Goal: Task Accomplishment & Management: Manage account settings

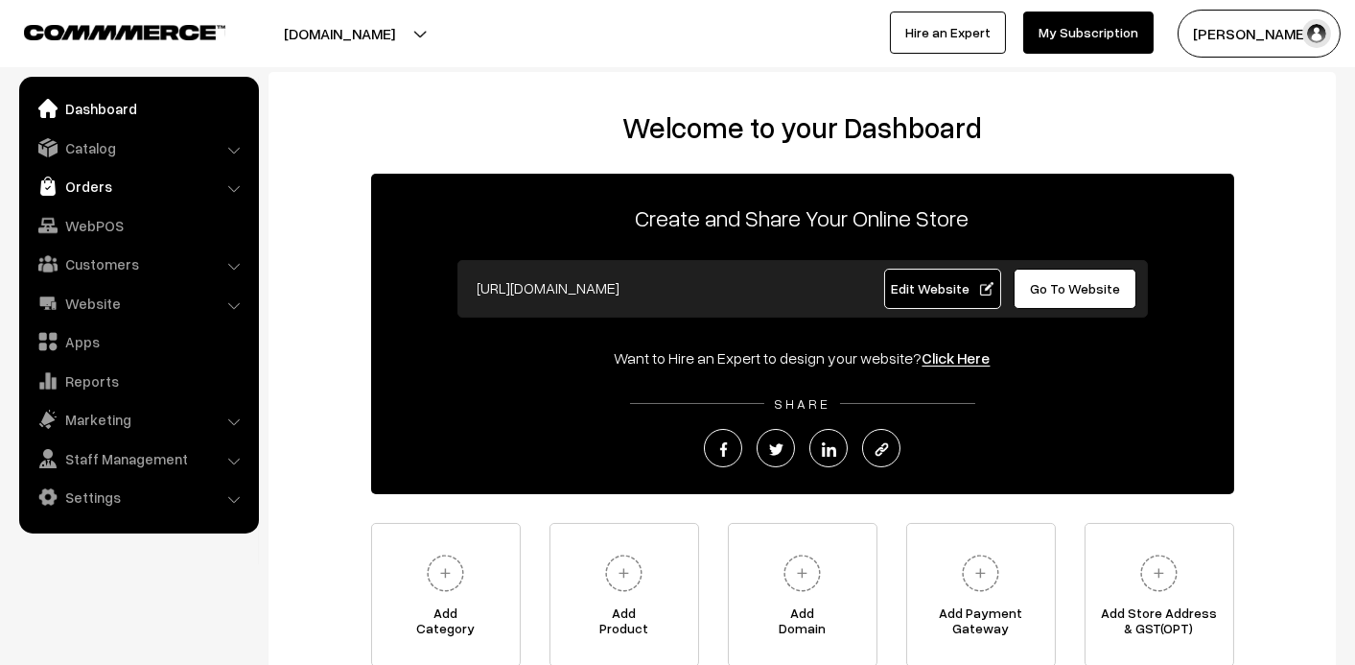
click at [75, 184] on link "Orders" at bounding box center [138, 186] width 228 height 35
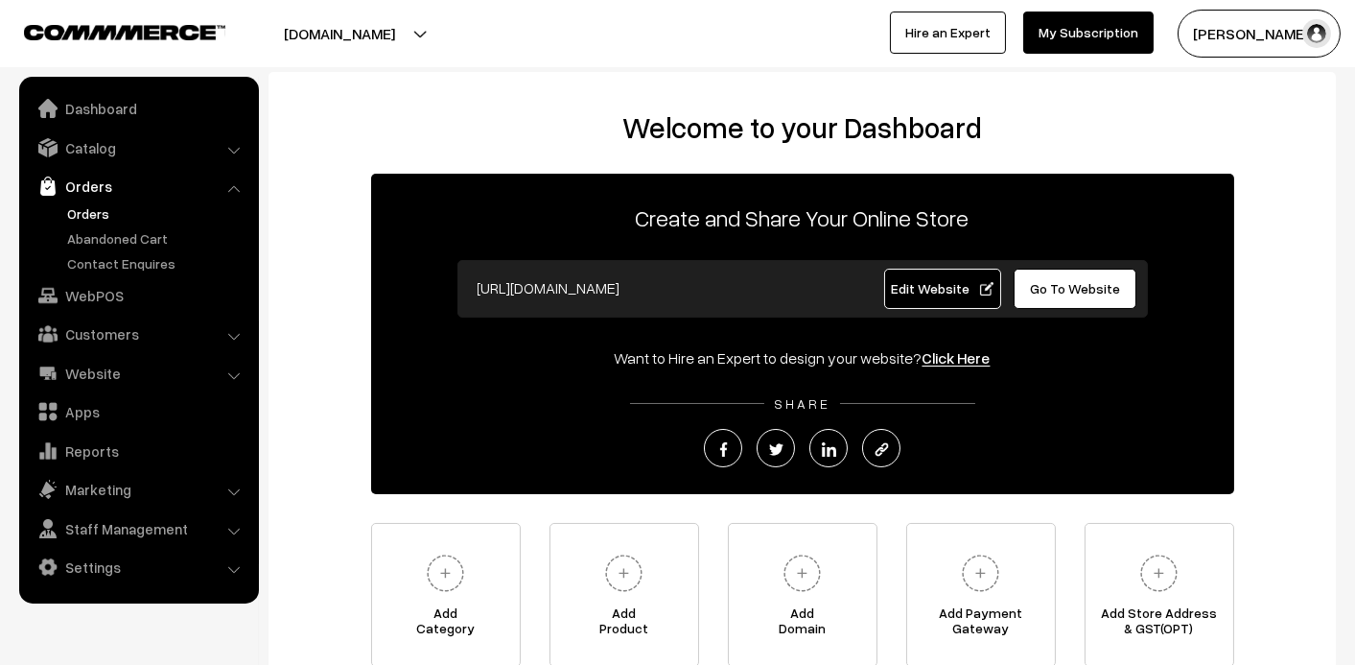
click at [76, 212] on link "Orders" at bounding box center [157, 213] width 190 height 20
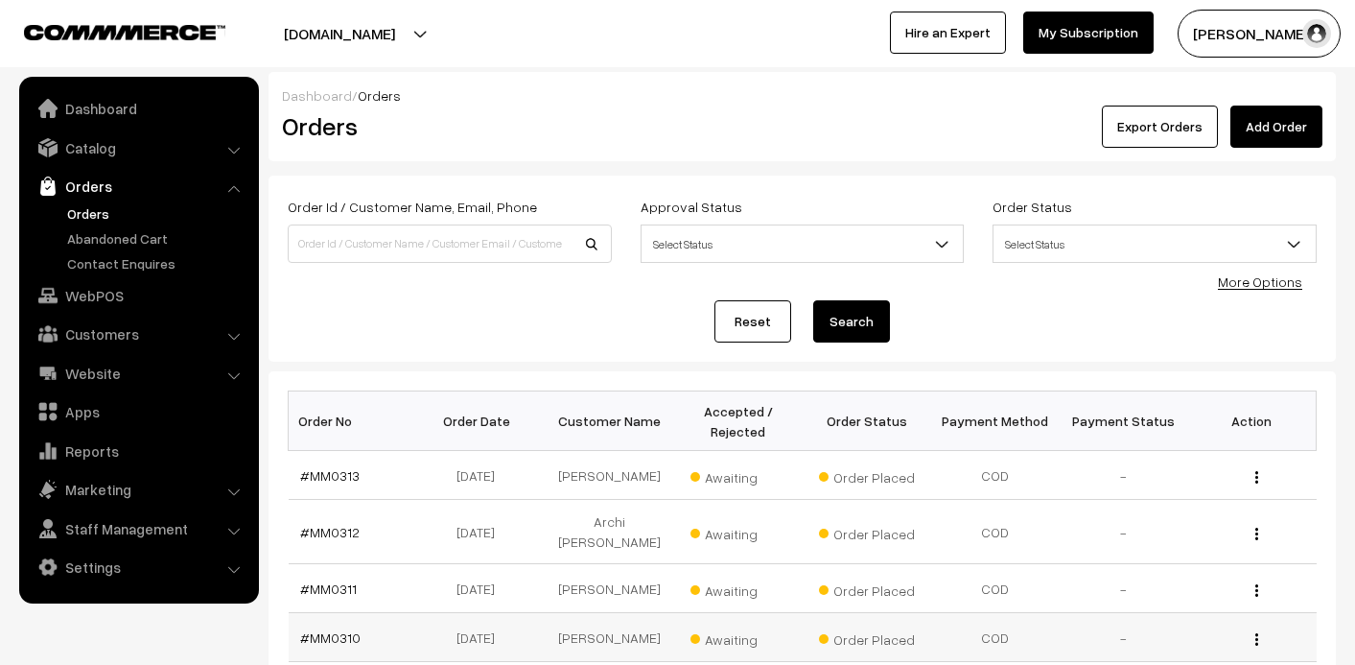
scroll to position [287, 0]
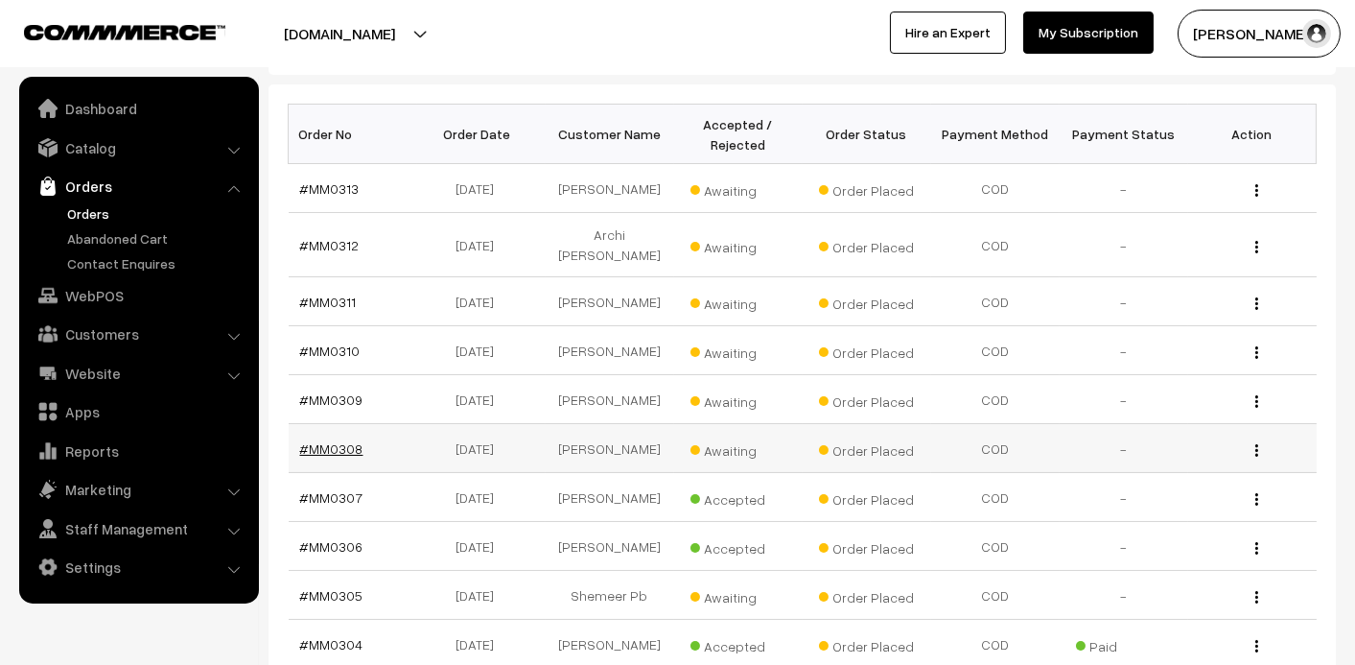
click at [351, 440] on link "#MM0308" at bounding box center [331, 448] width 63 height 16
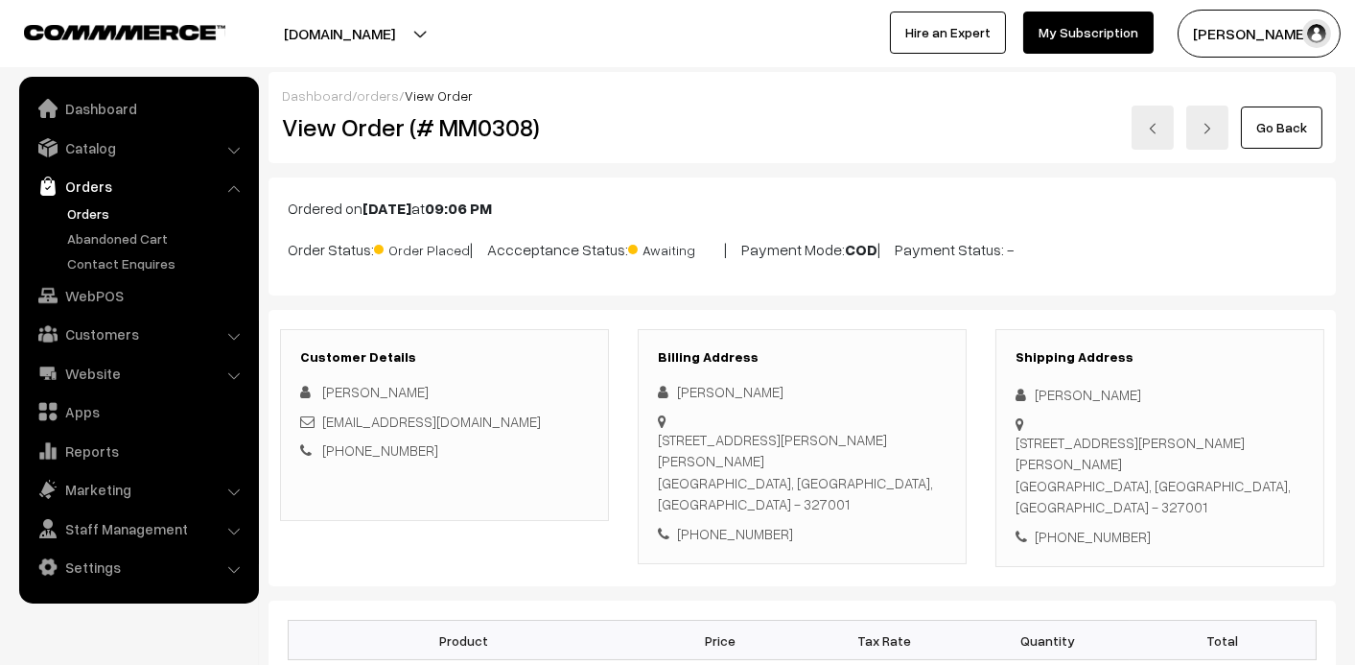
click at [86, 213] on link "Orders" at bounding box center [157, 213] width 190 height 20
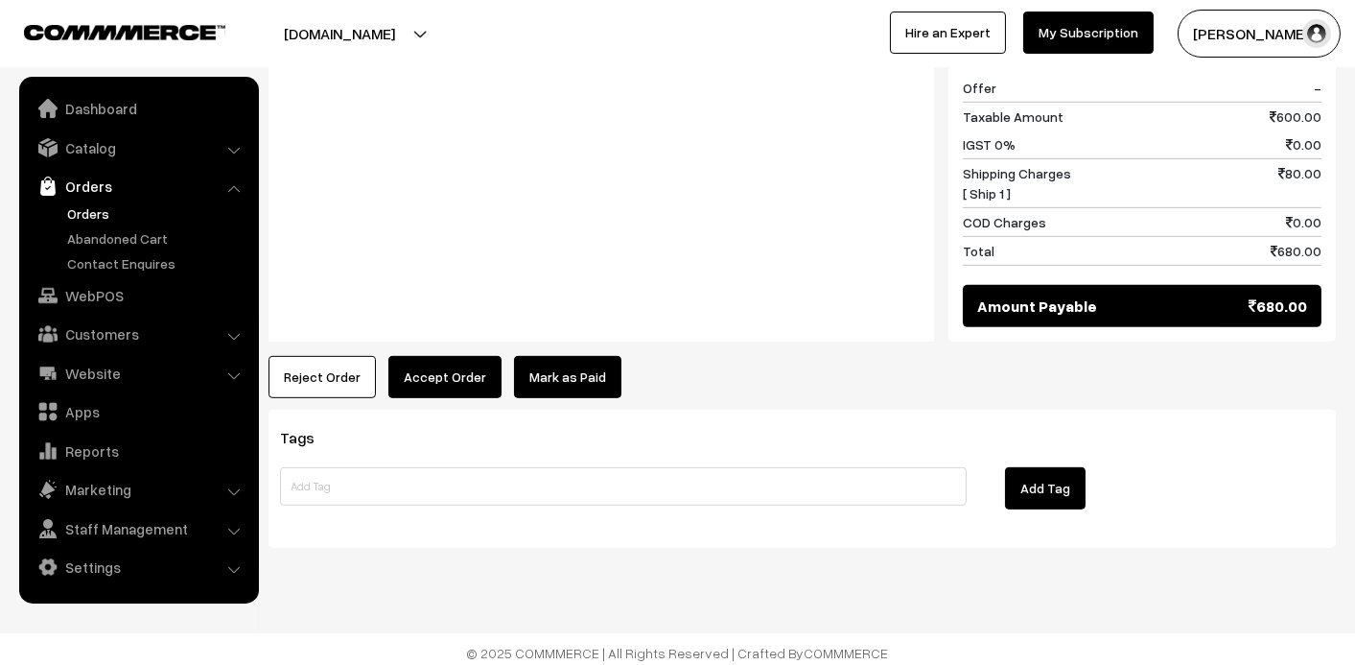
click at [552, 375] on link "Mark as Paid" at bounding box center [567, 377] width 107 height 42
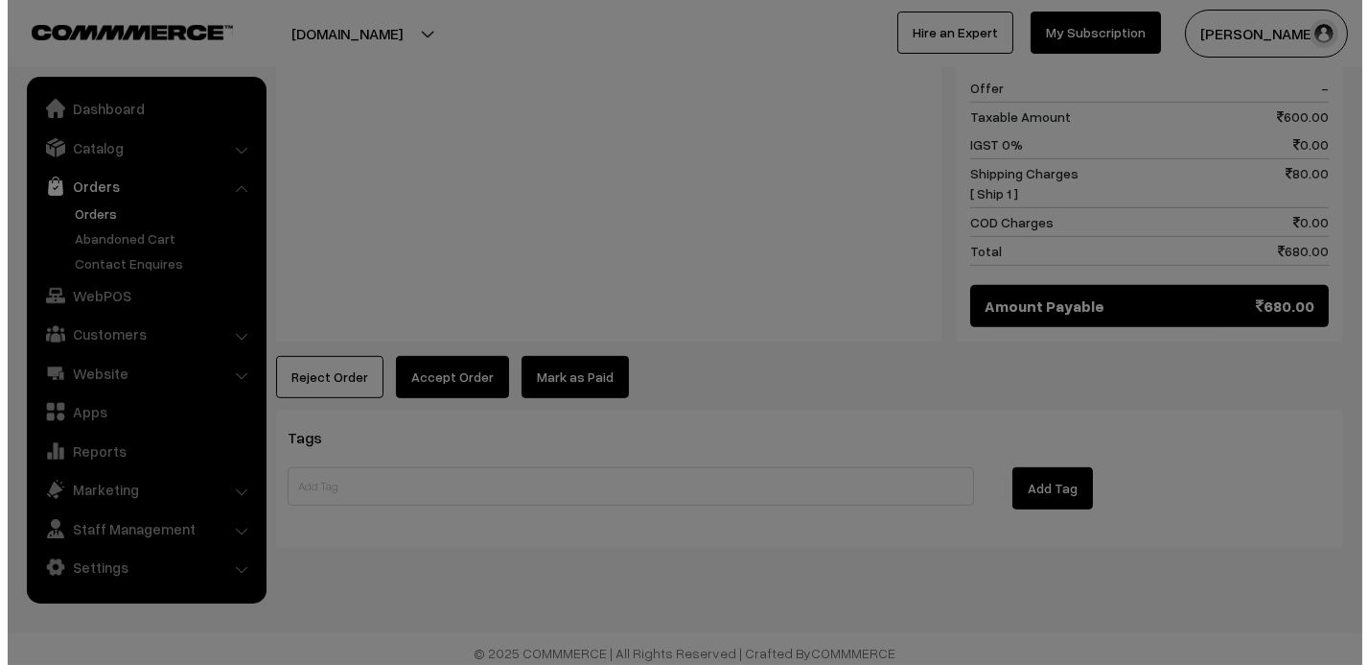
scroll to position [2244, 0]
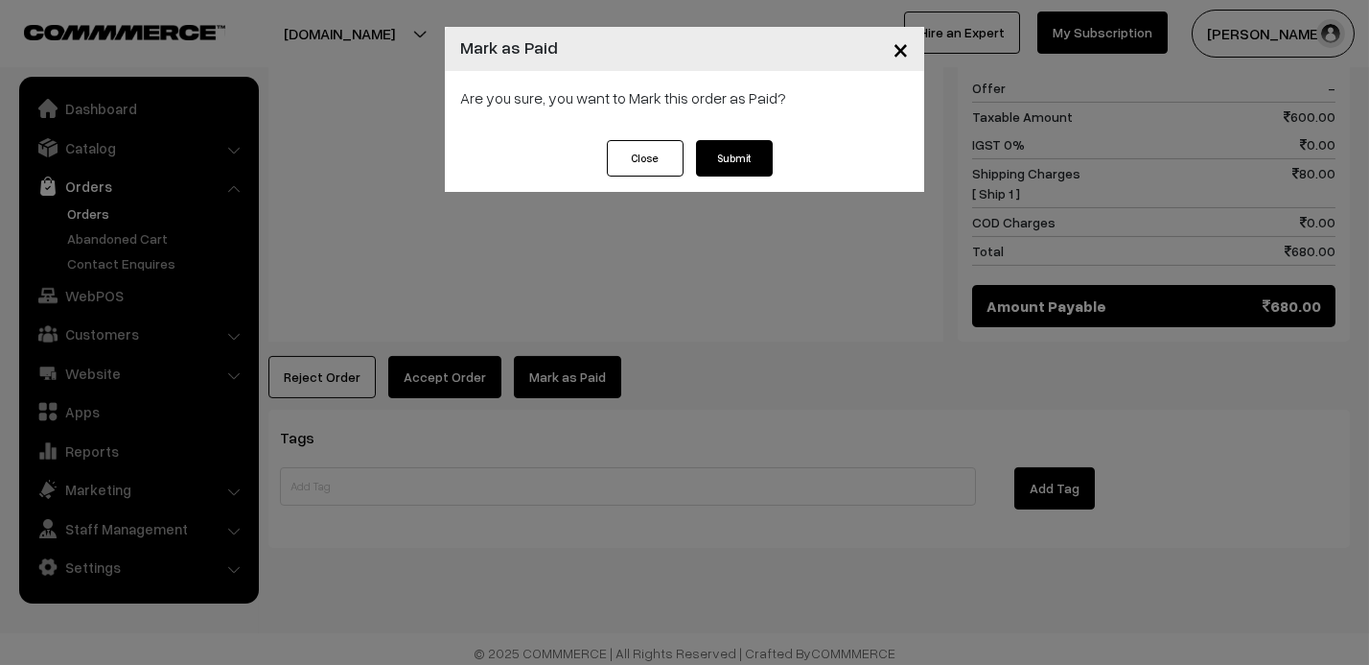
click at [770, 153] on button "Submit" at bounding box center [734, 158] width 77 height 36
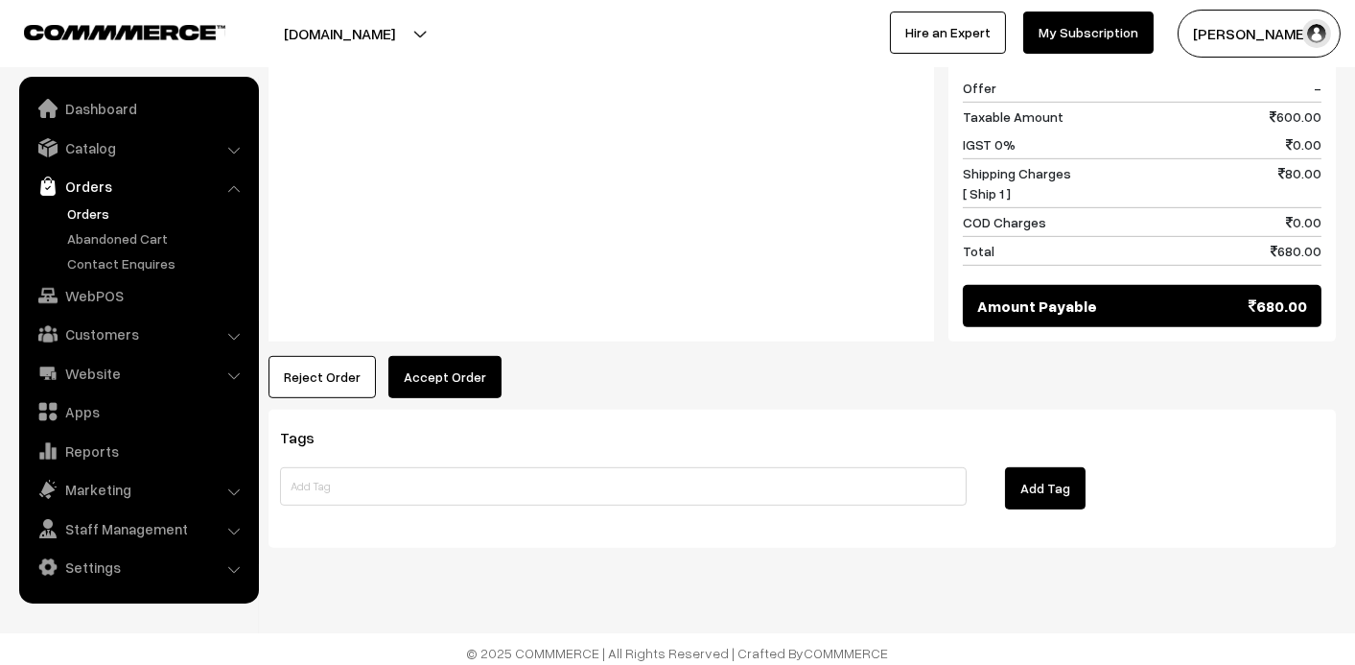
click at [470, 376] on button "Accept Order" at bounding box center [444, 377] width 113 height 42
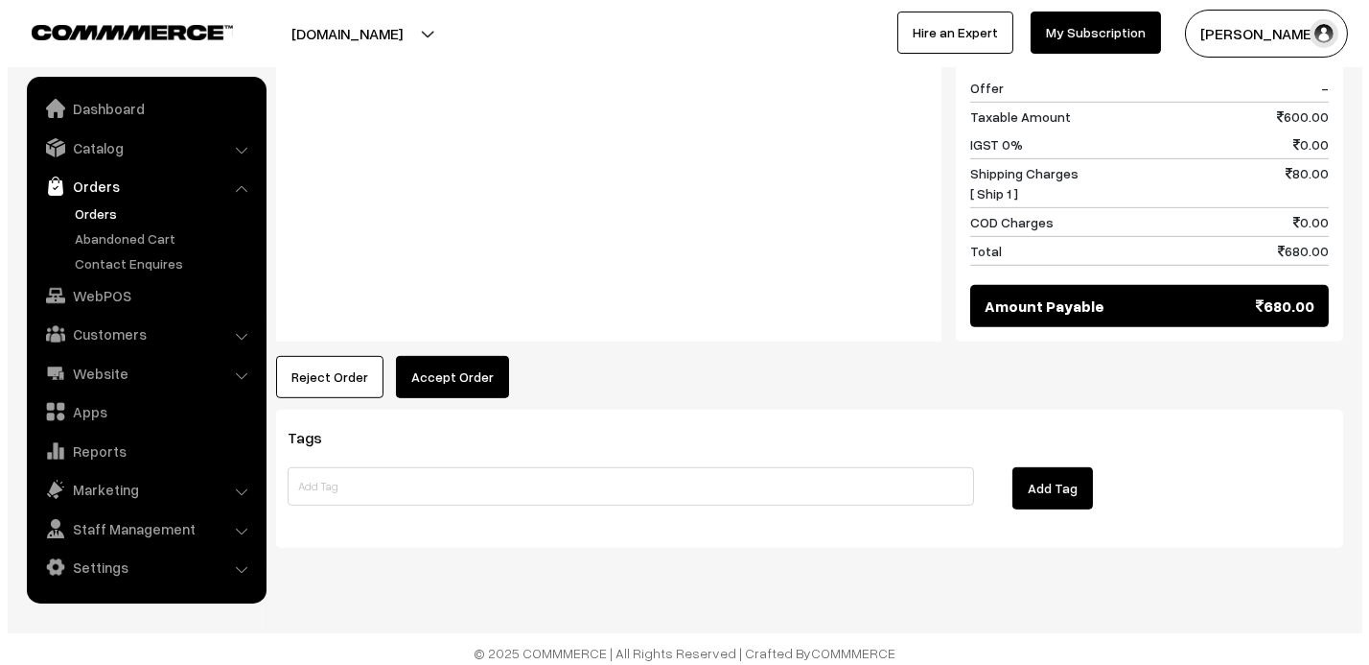
scroll to position [2244, 0]
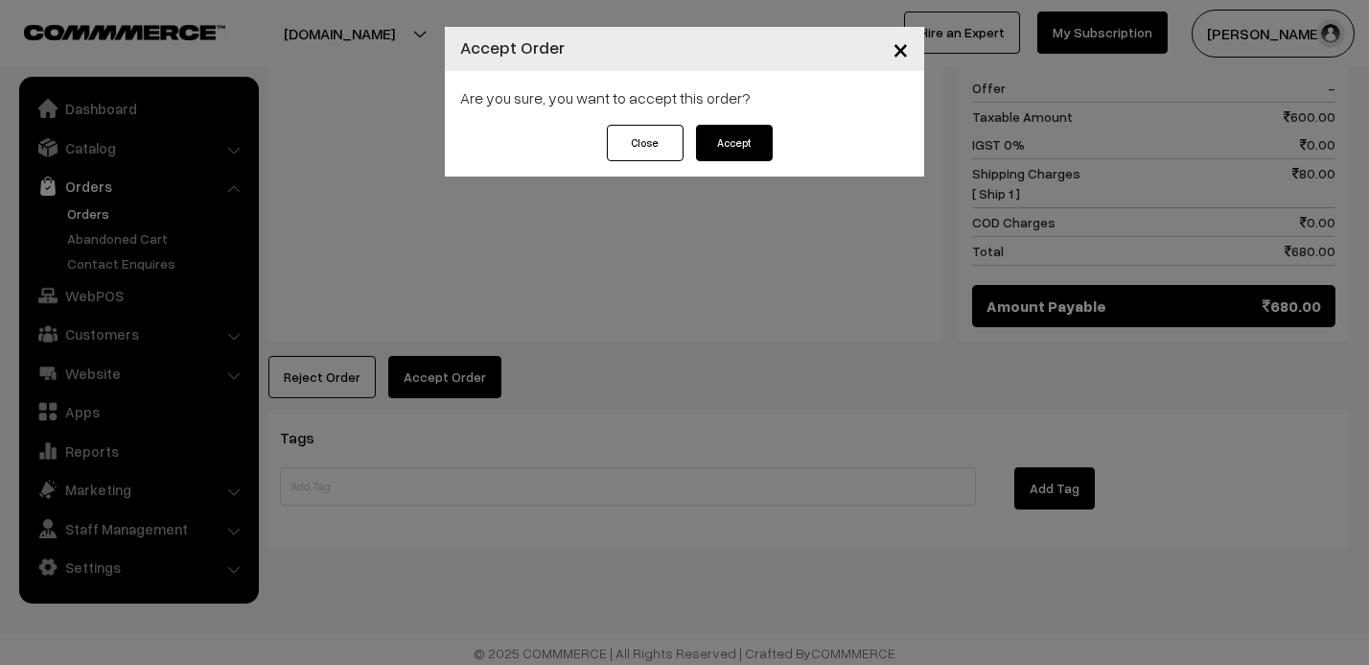
click at [740, 135] on button "Accept" at bounding box center [734, 143] width 77 height 36
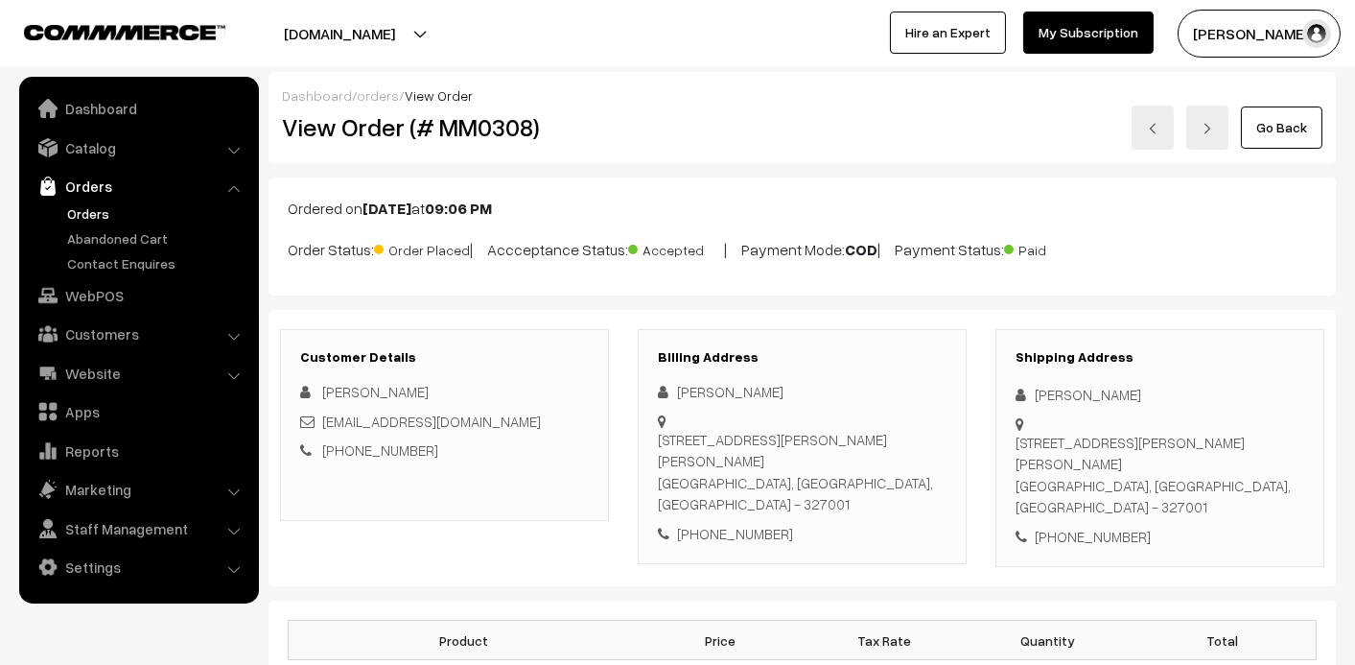
drag, startPoint x: 676, startPoint y: 389, endPoint x: 762, endPoint y: 393, distance: 86.4
click at [762, 393] on div "[PERSON_NAME]" at bounding box center [802, 392] width 289 height 22
drag, startPoint x: 678, startPoint y: 392, endPoint x: 767, endPoint y: 397, distance: 89.3
click at [767, 397] on div "[PERSON_NAME]" at bounding box center [802, 392] width 289 height 22
copy div "[PERSON_NAME]"
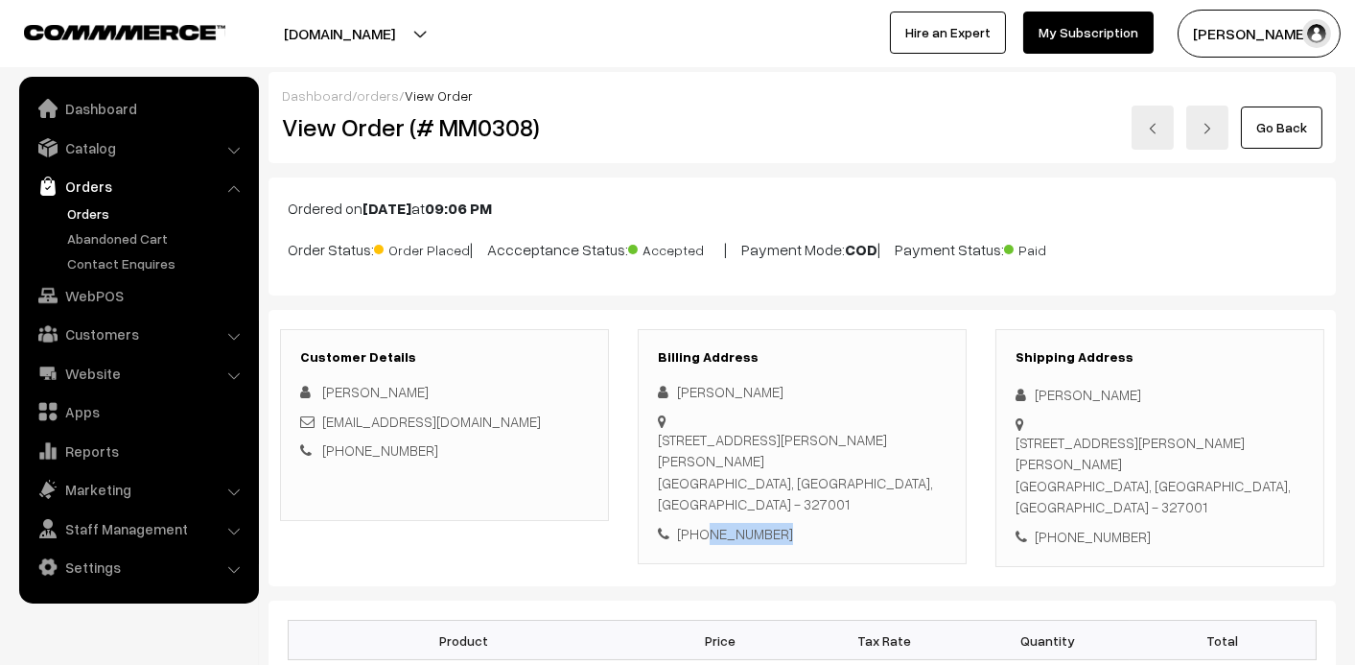
drag, startPoint x: 781, startPoint y: 523, endPoint x: 700, endPoint y: 534, distance: 81.4
click at [700, 534] on div "+91 9414219424" at bounding box center [802, 534] width 289 height 22
copy div "9414219424"
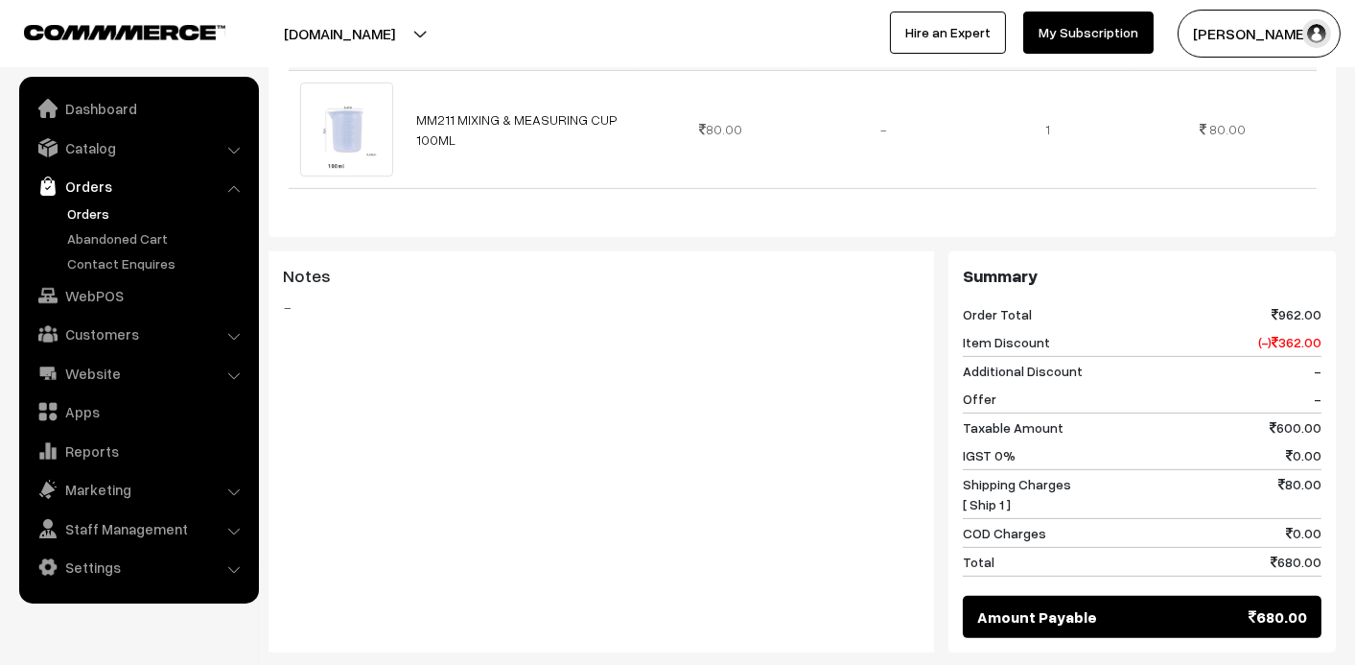
scroll to position [2014, 0]
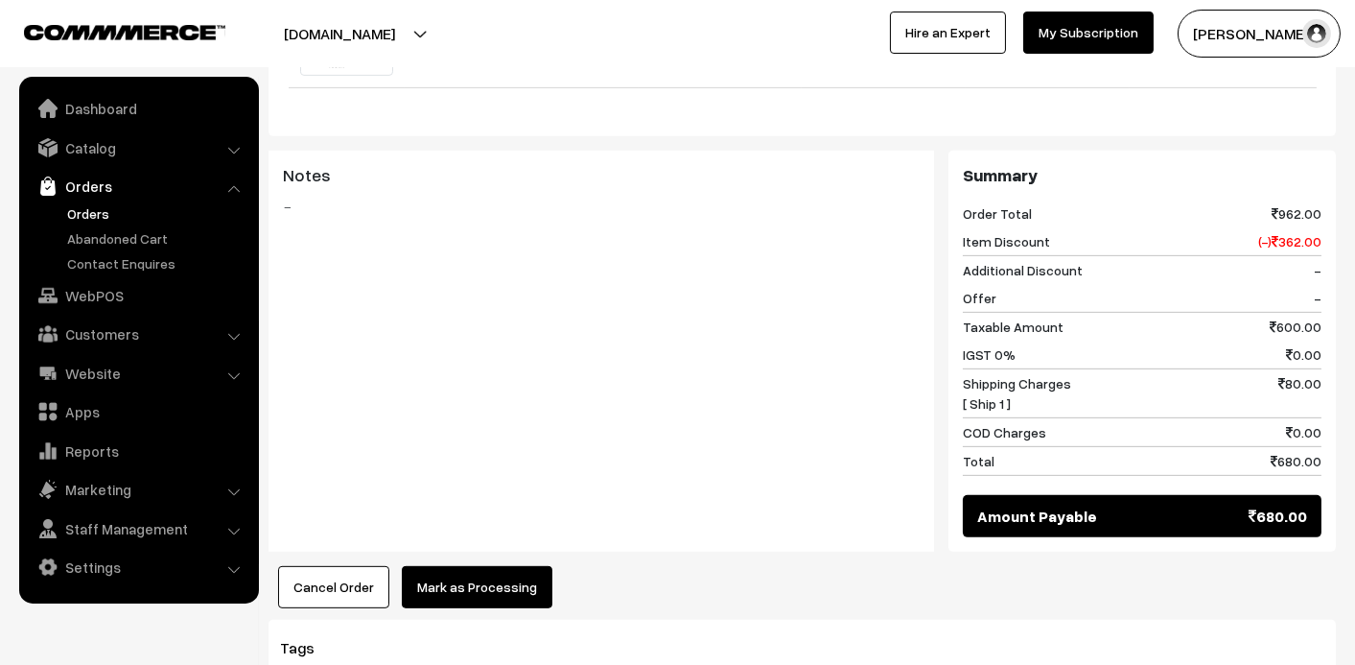
click at [106, 211] on link "Orders" at bounding box center [157, 213] width 190 height 20
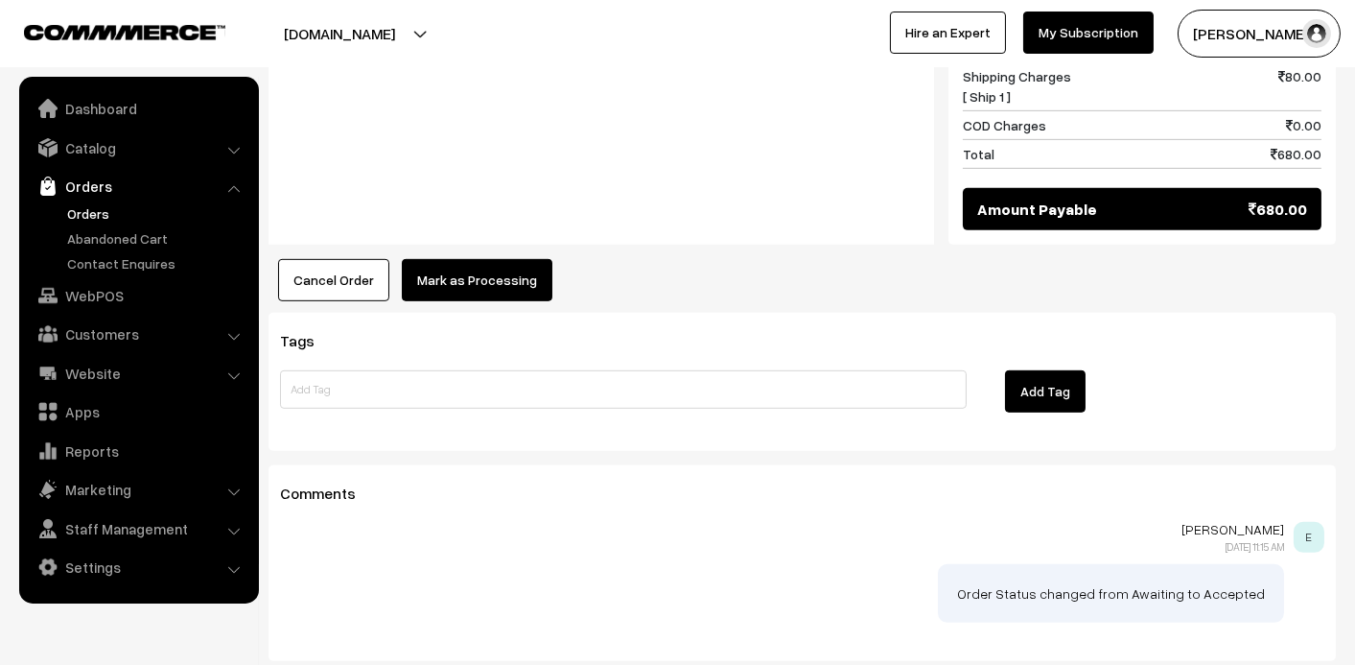
scroll to position [2435, 0]
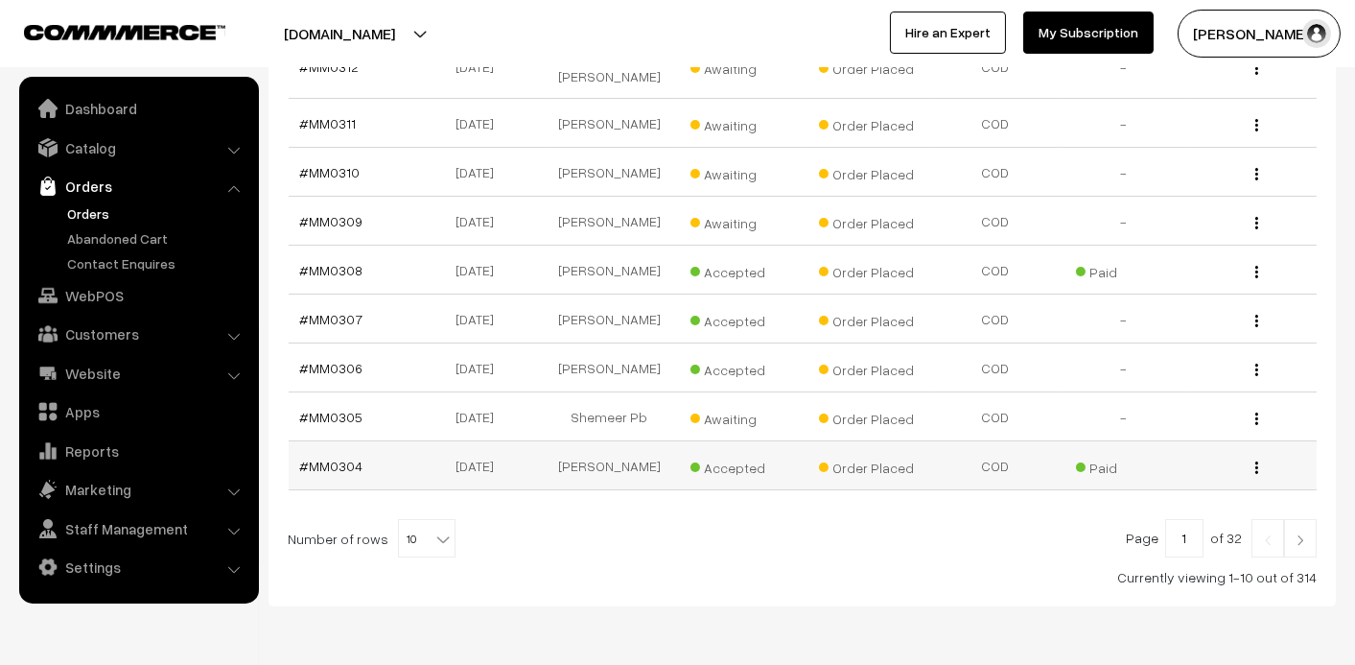
scroll to position [479, 0]
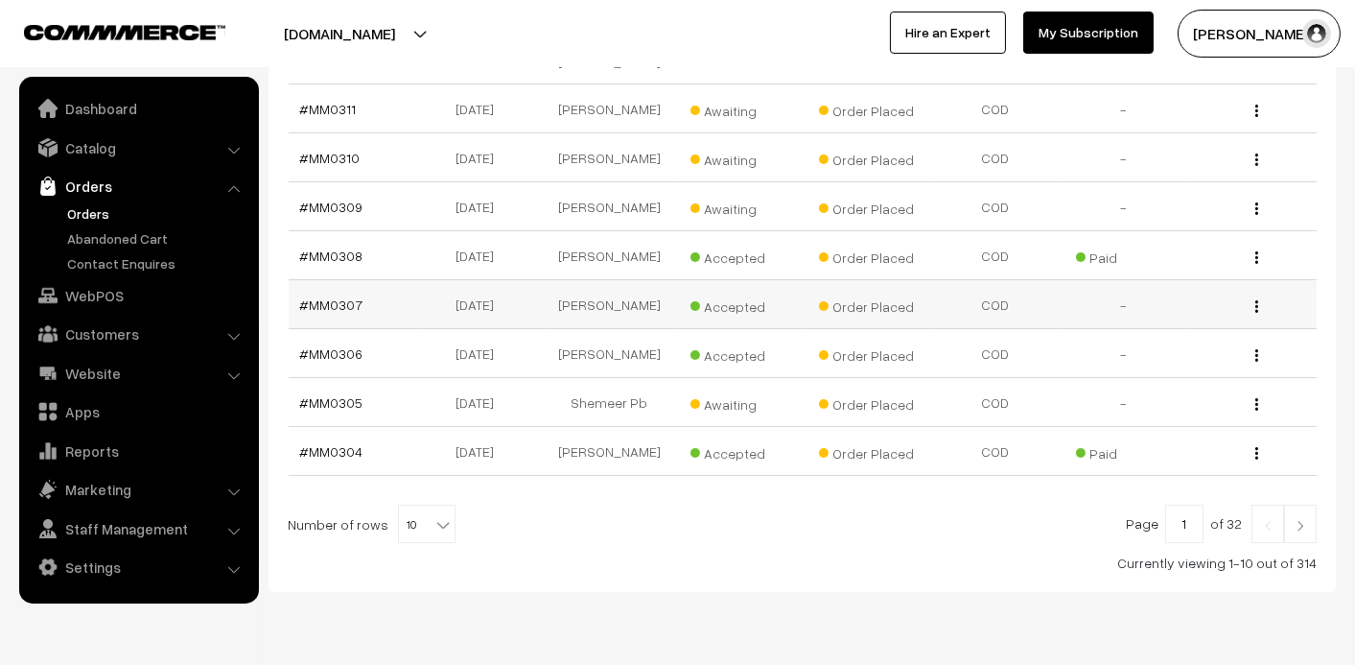
click at [740, 298] on td "Accepted" at bounding box center [738, 304] width 128 height 49
click at [746, 292] on span "Accepted" at bounding box center [738, 304] width 96 height 25
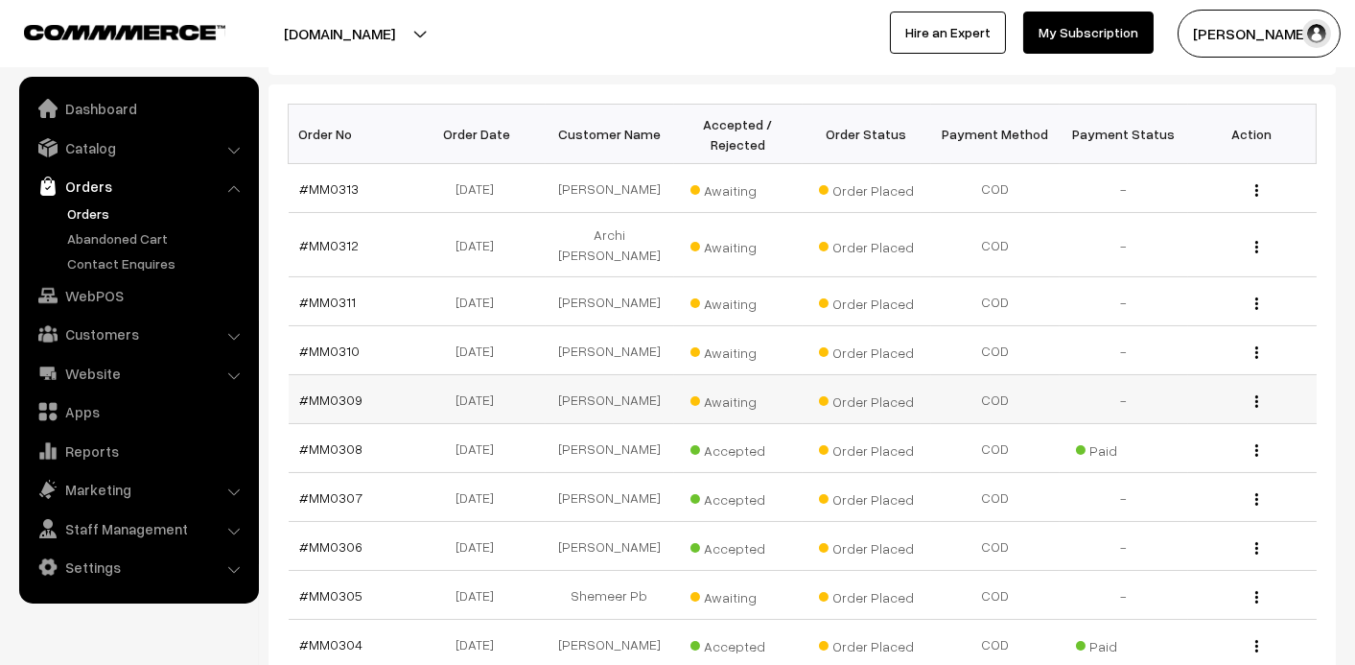
scroll to position [192, 0]
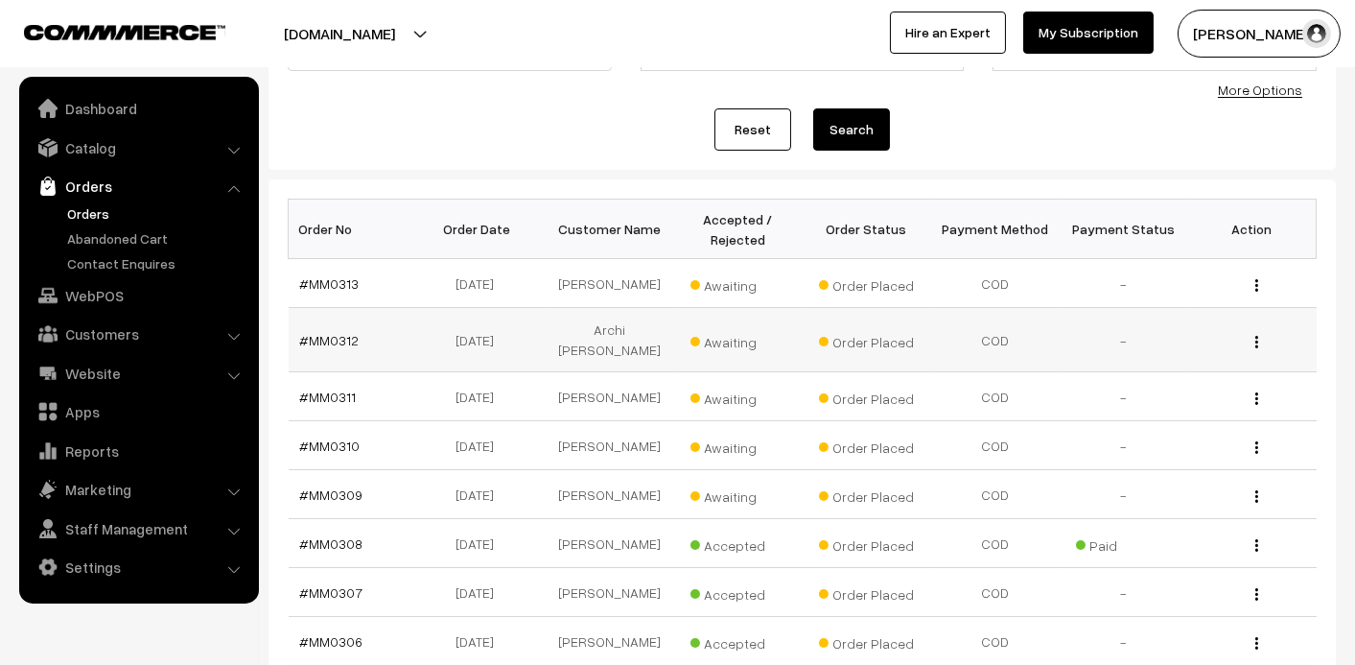
click at [609, 336] on td "Archi [PERSON_NAME]" at bounding box center [610, 340] width 128 height 64
click at [342, 335] on link "#MM0312" at bounding box center [329, 340] width 59 height 16
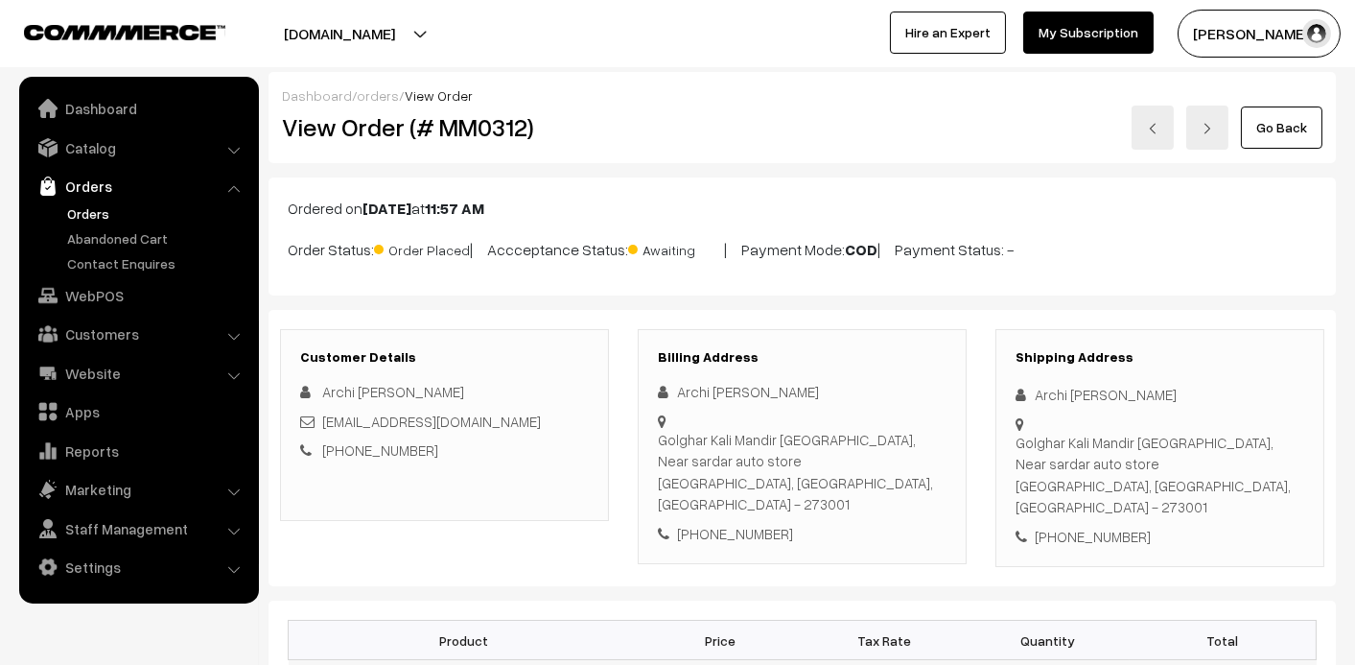
scroll to position [96, 0]
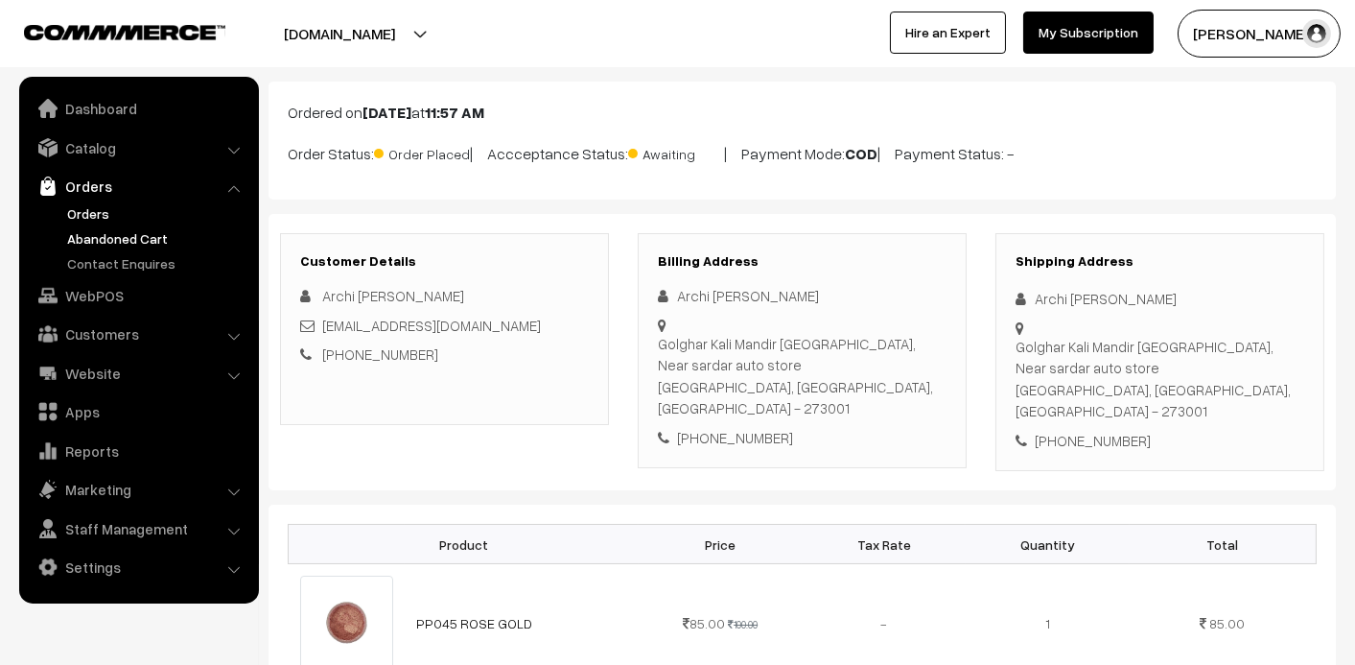
click at [136, 238] on link "Abandoned Cart" at bounding box center [157, 238] width 190 height 20
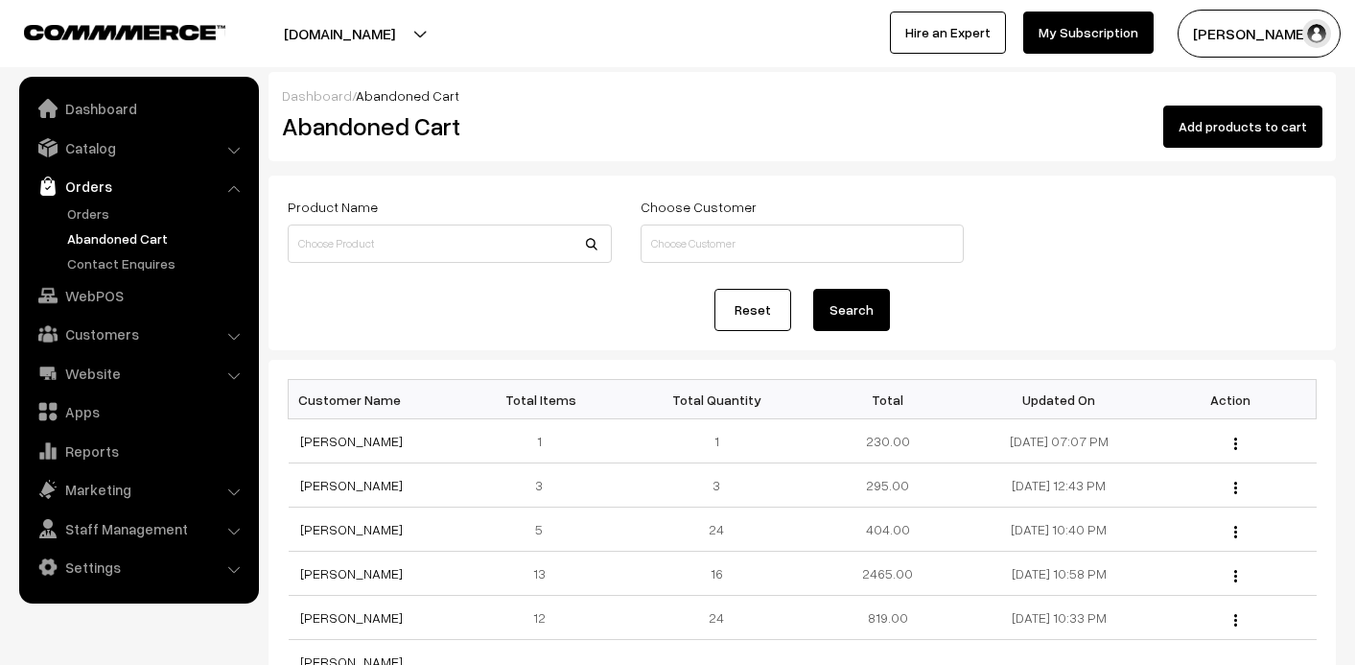
scroll to position [48, 0]
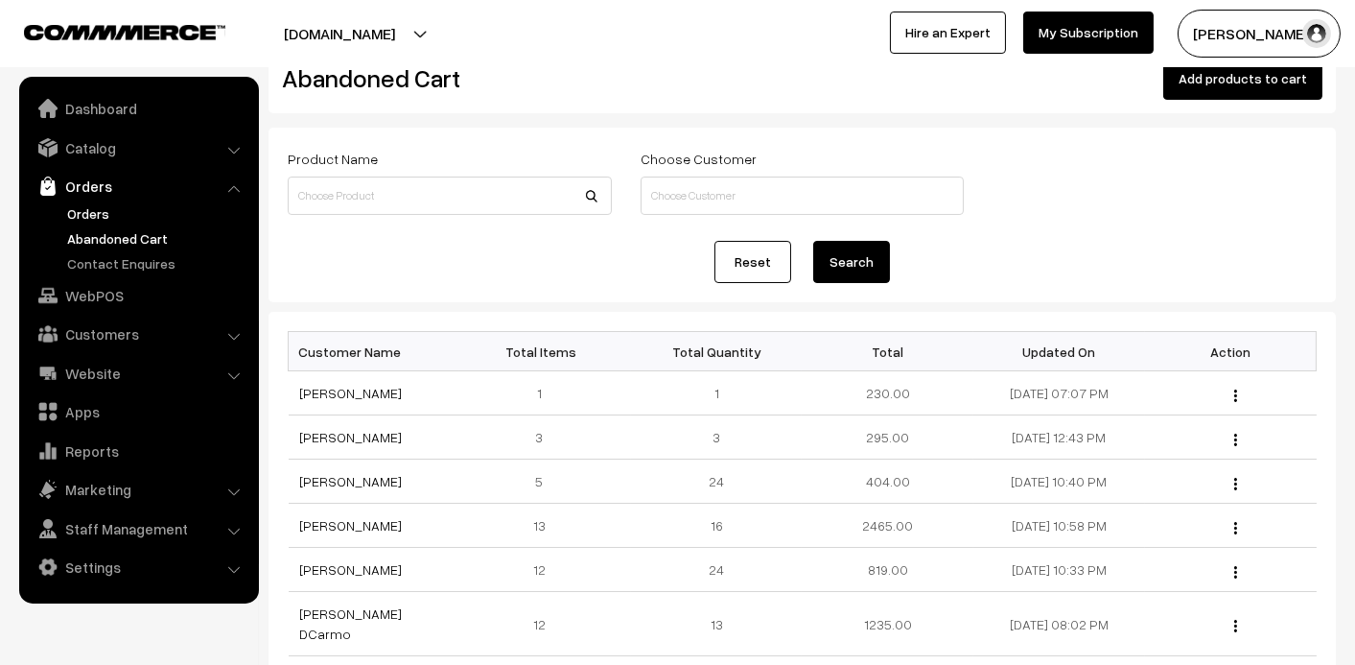
click at [76, 211] on link "Orders" at bounding box center [157, 213] width 190 height 20
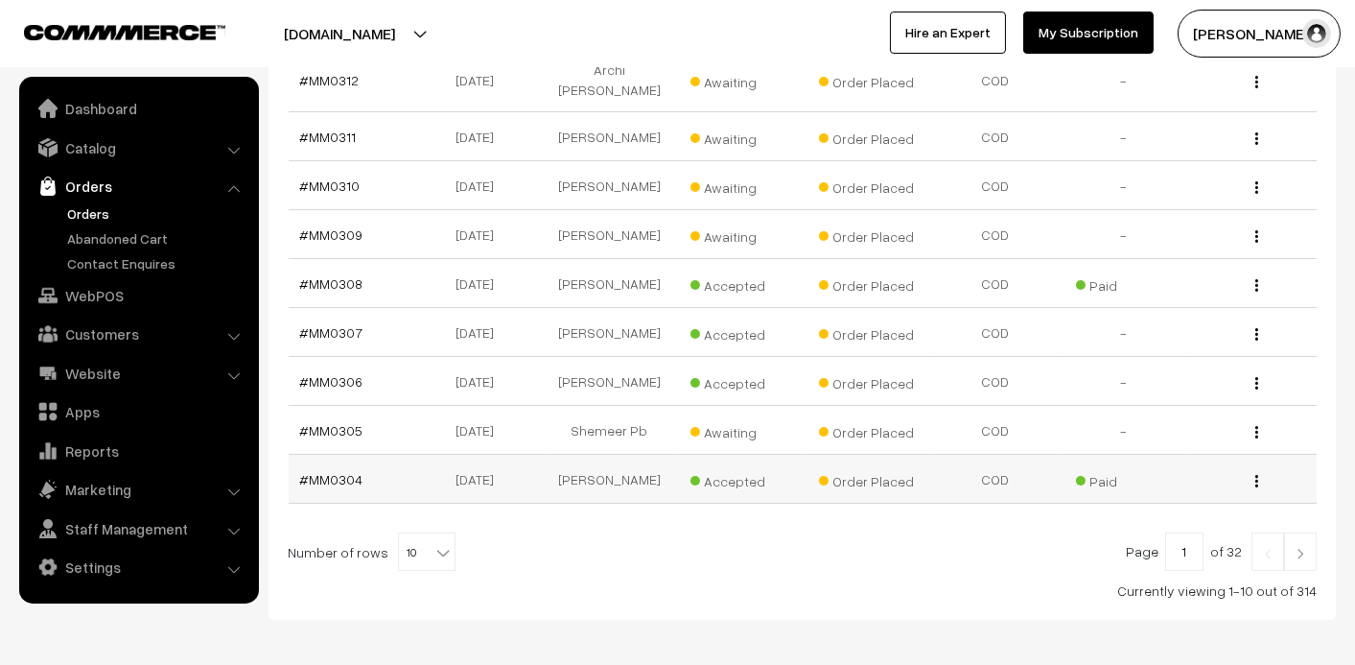
scroll to position [511, 0]
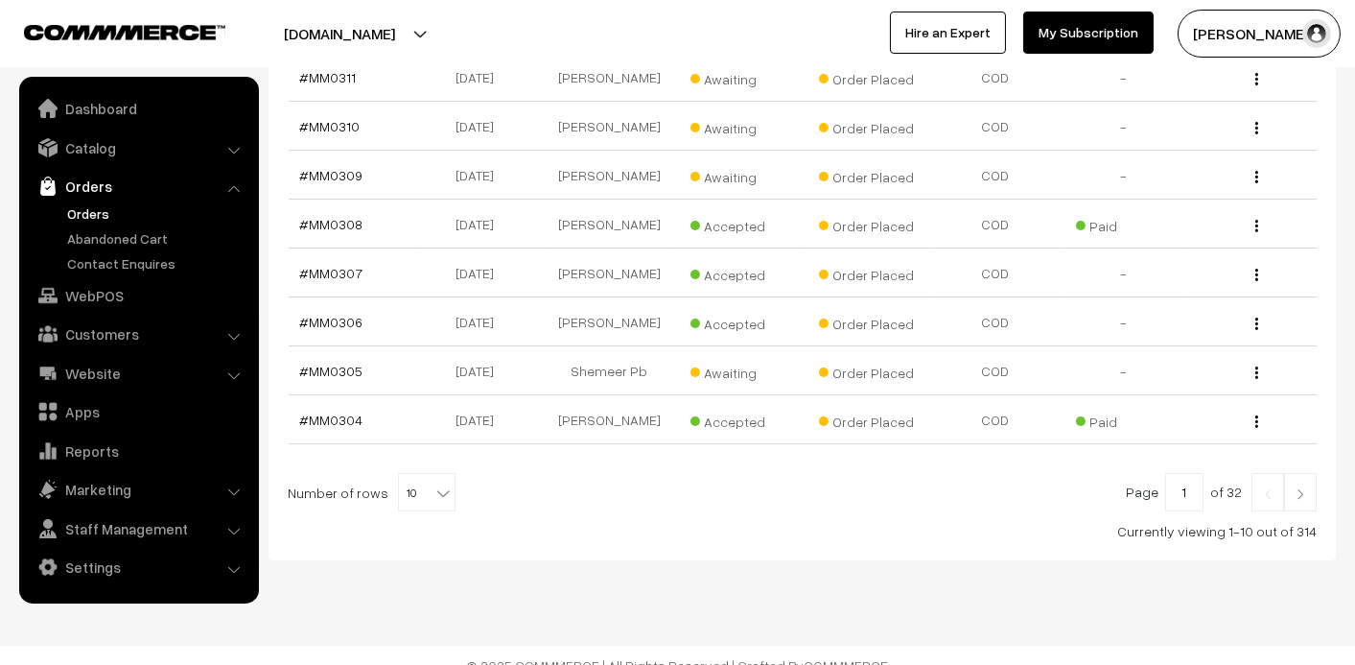
click at [411, 474] on span "10" at bounding box center [427, 493] width 56 height 38
select select "100"
